Goal: Navigation & Orientation: Find specific page/section

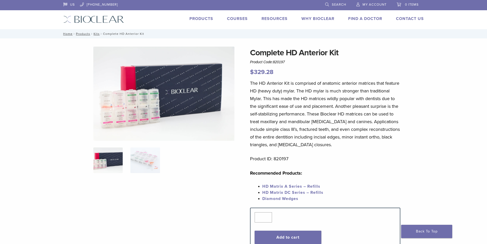
click at [220, 17] on div "Products Courses Resources Expand child menu Technique Guides, IFU, & SDS Why B…" at bounding box center [278, 19] width 308 height 7
click at [208, 18] on link "Products" at bounding box center [202, 18] width 24 height 5
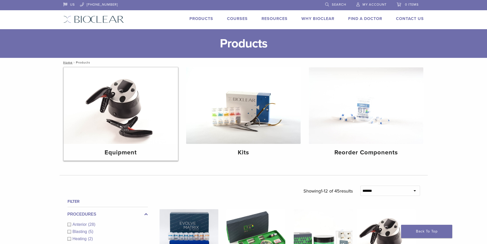
click at [146, 119] on img at bounding box center [121, 105] width 115 height 76
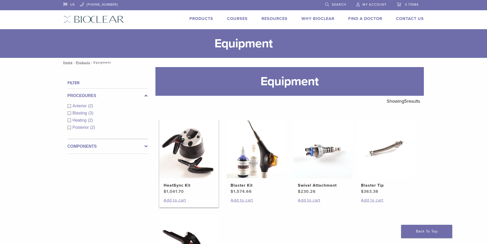
click at [202, 194] on span "$ 1,041.70" at bounding box center [189, 191] width 51 height 6
click at [233, 19] on link "Courses" at bounding box center [237, 18] width 21 height 5
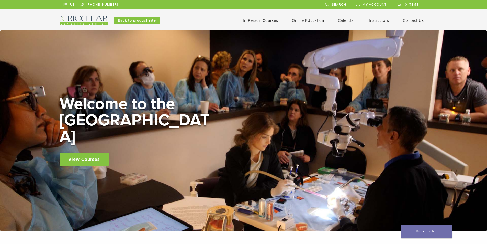
click at [131, 27] on header "US 1.855.712.5327 Search My Account 0 items Cart No products in the cart. Back …" at bounding box center [243, 15] width 487 height 30
click at [136, 22] on link "Back to product site" at bounding box center [137, 21] width 46 height 8
